Goal: Check status: Check status

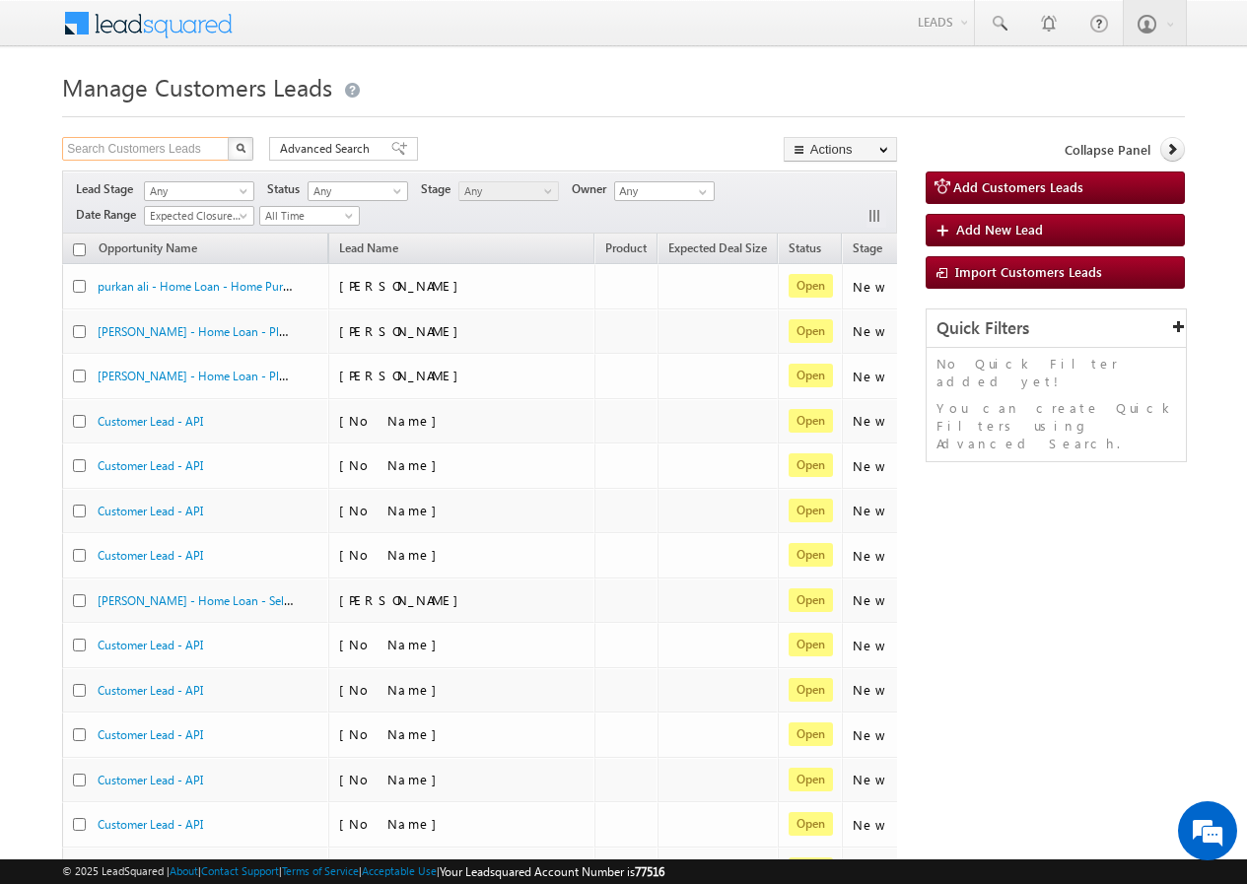
click at [200, 146] on input "Search Customers Leads" at bounding box center [146, 149] width 169 height 24
click at [200, 146] on input "text" at bounding box center [146, 149] width 169 height 24
paste input "7065989034"
type input "7065989034"
click at [234, 153] on button "button" at bounding box center [241, 149] width 26 height 24
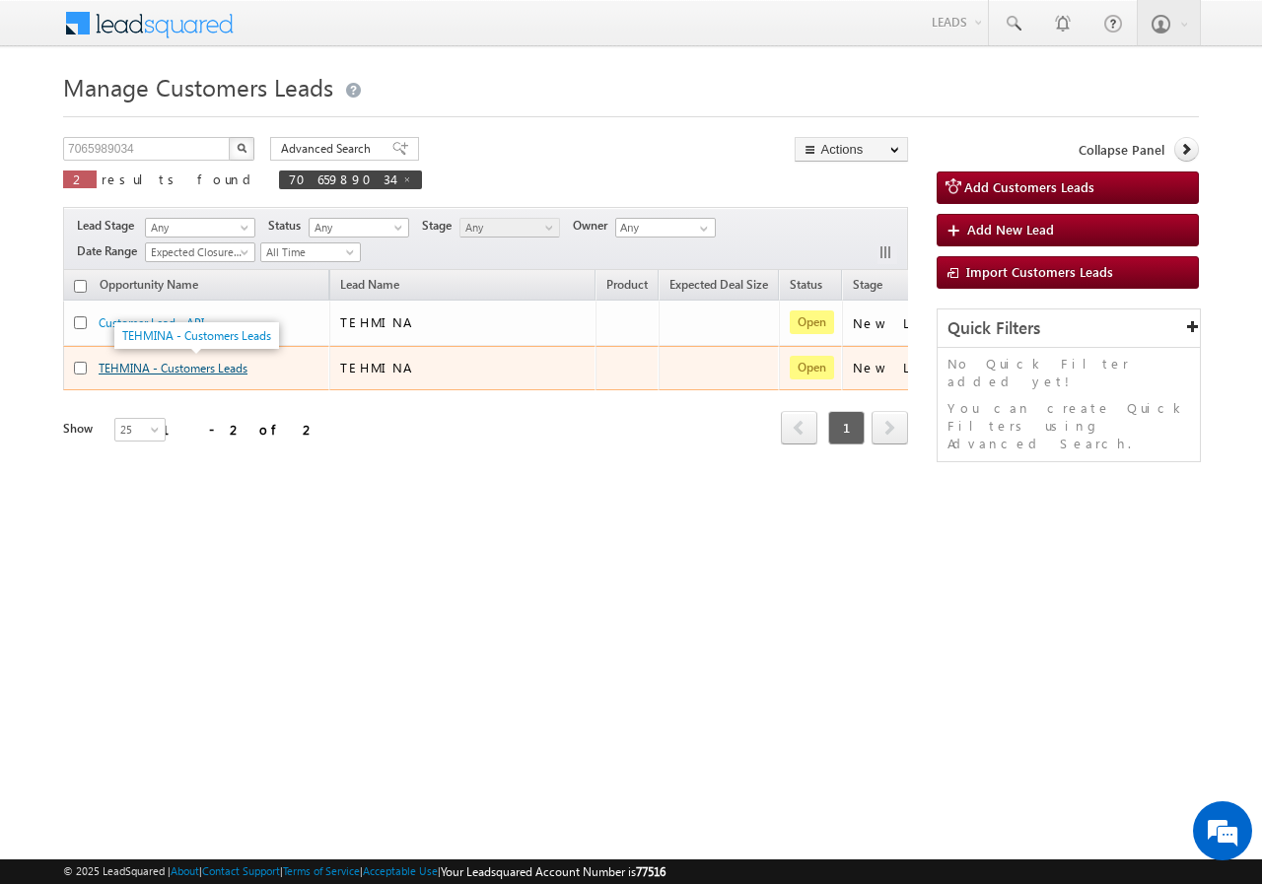
click at [122, 367] on link "TEHMINA - Customers Leads" at bounding box center [173, 368] width 149 height 15
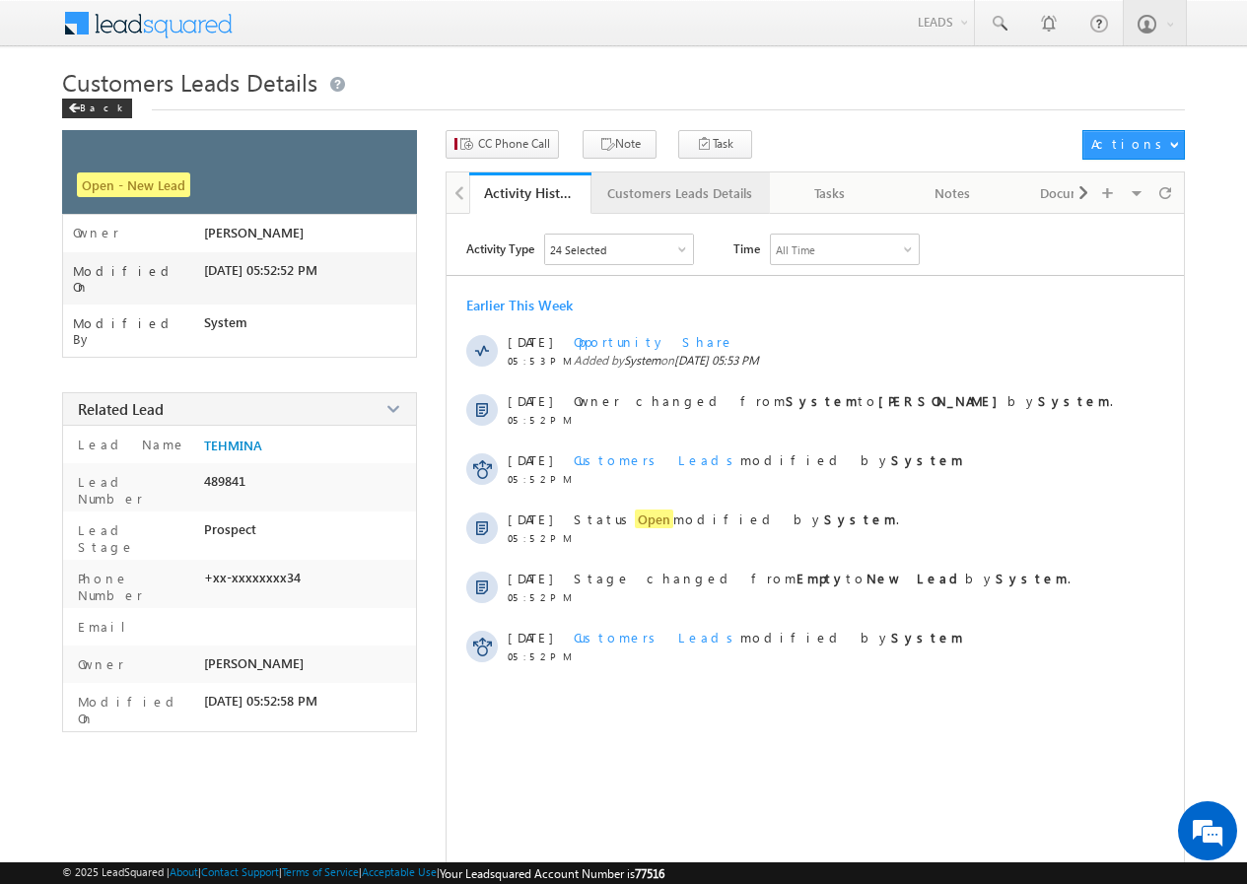
click at [665, 190] on div "Customers Leads Details" at bounding box center [679, 193] width 145 height 24
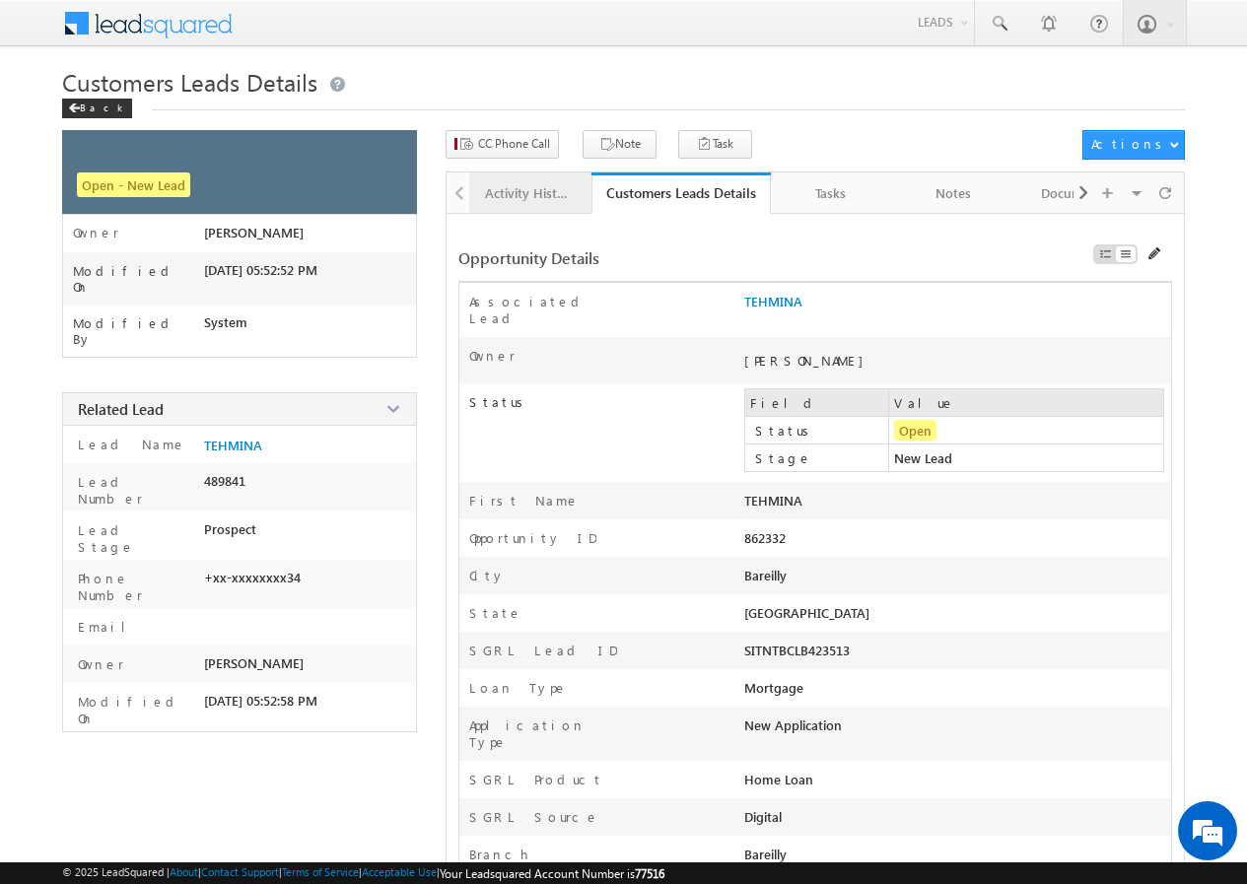
click at [509, 180] on link "Activity History" at bounding box center [530, 193] width 122 height 41
